Goal: Browse casually

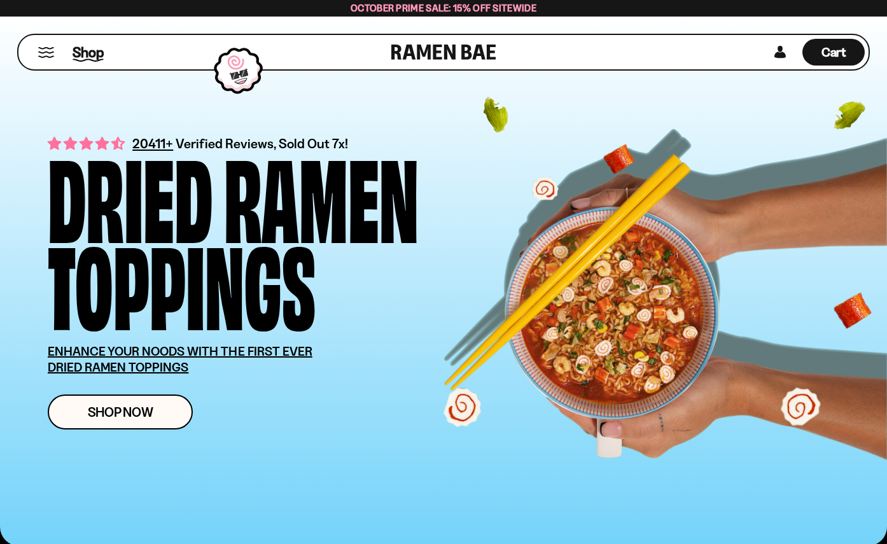
click at [85, 55] on span "Shop" at bounding box center [88, 52] width 31 height 19
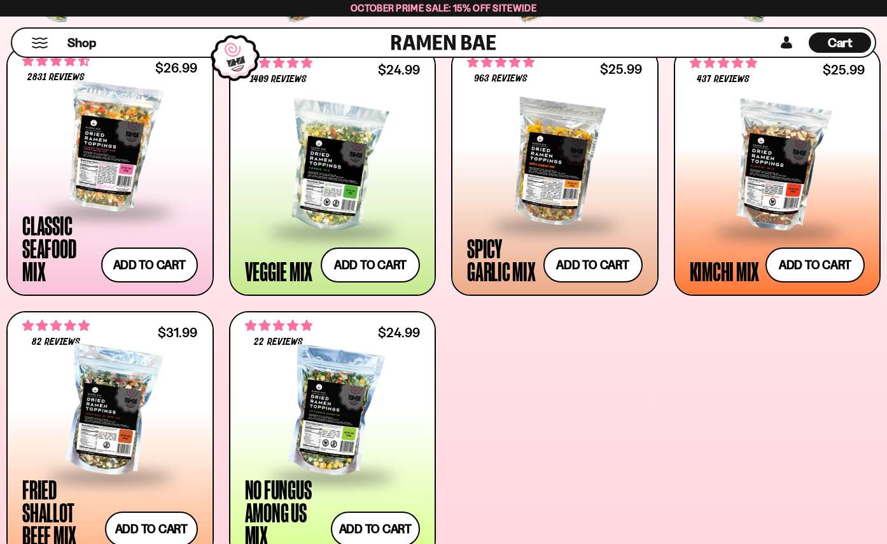
scroll to position [830, 0]
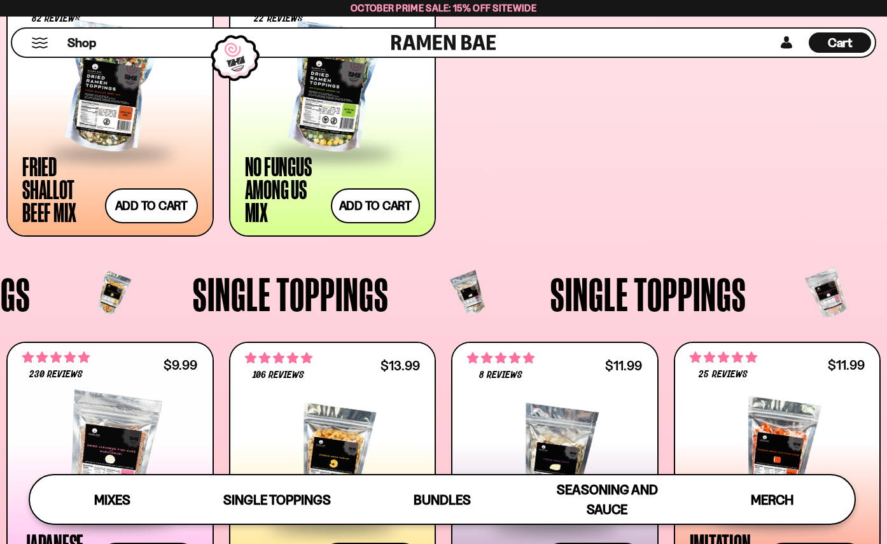
click at [413, 43] on link at bounding box center [443, 43] width 105 height 28
click at [39, 45] on button "Mobile Menu Trigger" at bounding box center [39, 43] width 17 height 11
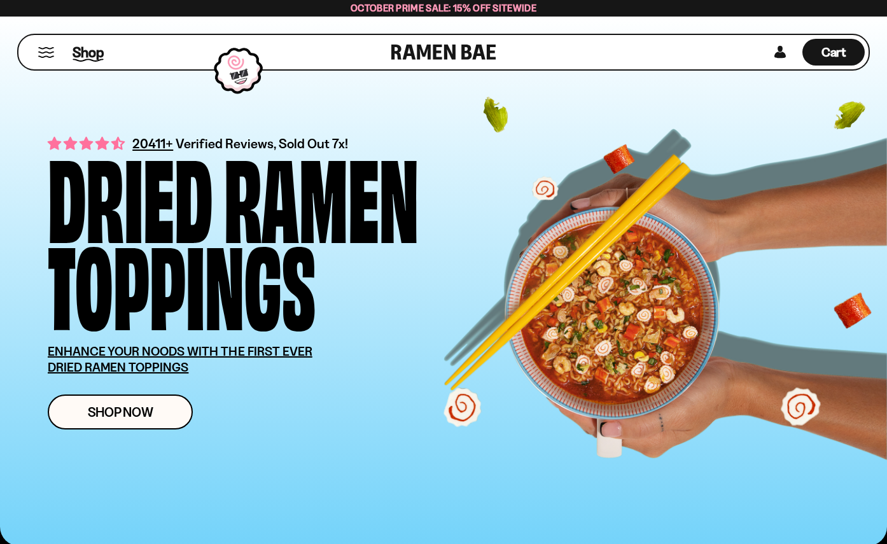
click at [84, 56] on span "Shop" at bounding box center [88, 52] width 31 height 19
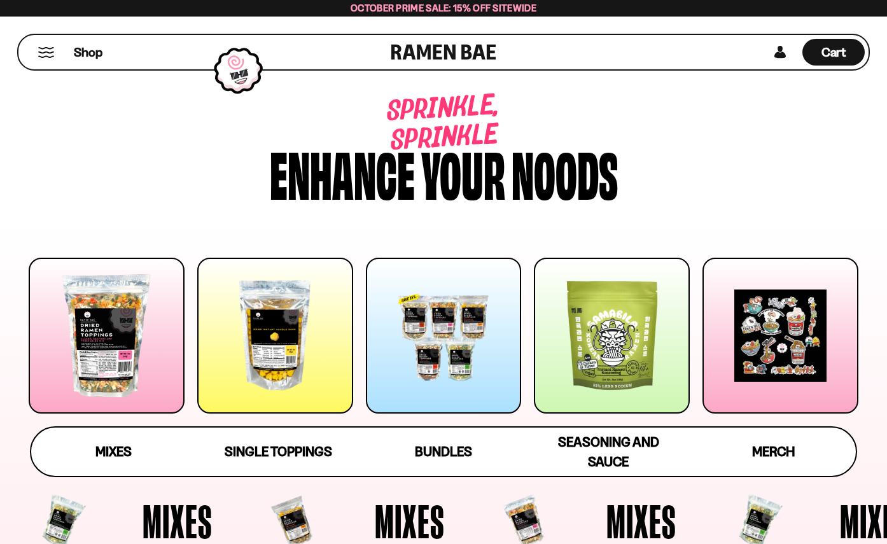
click at [442, 60] on link at bounding box center [443, 52] width 105 height 34
